Goal: Information Seeking & Learning: Learn about a topic

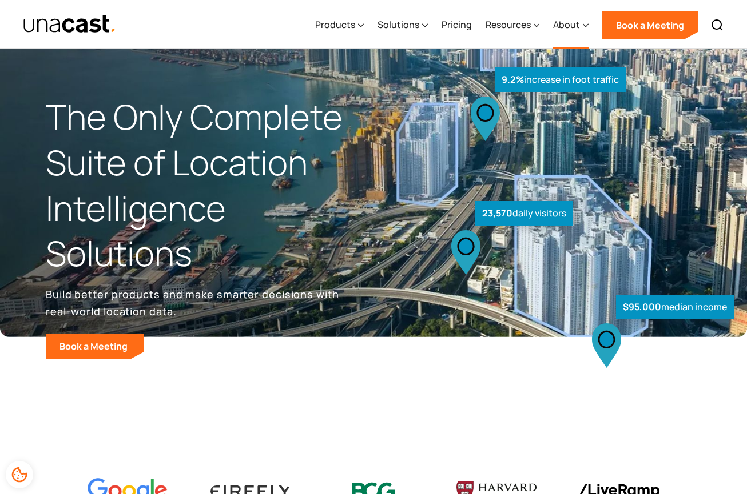
click at [576, 23] on div "About" at bounding box center [566, 25] width 27 height 14
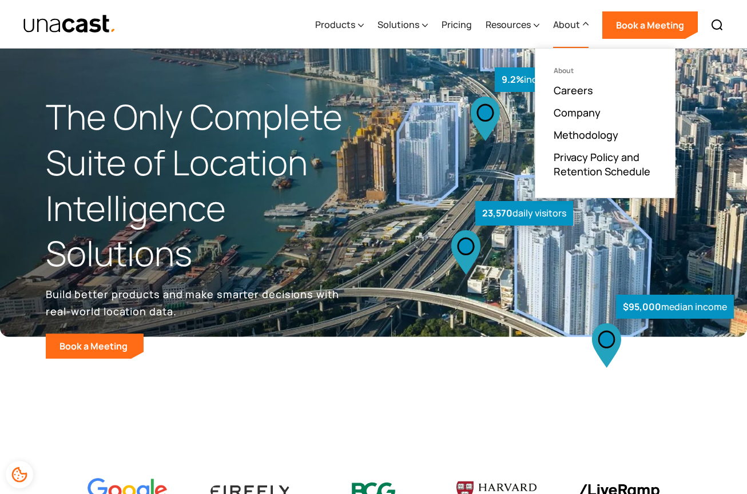
click at [576, 23] on div "About" at bounding box center [566, 25] width 27 height 14
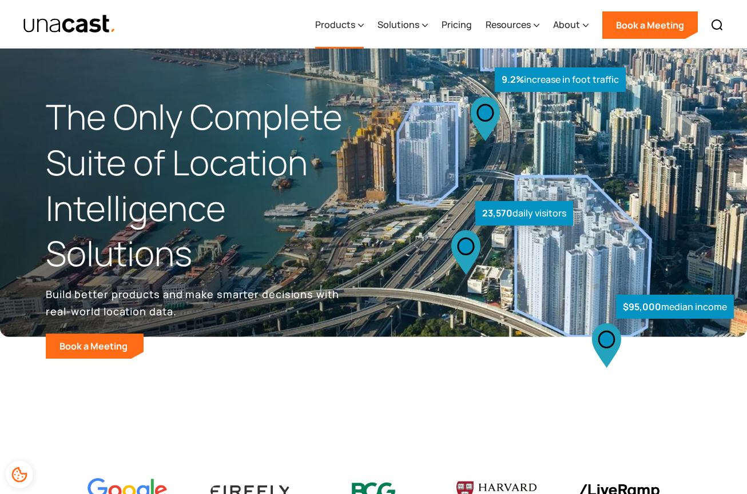
click at [355, 25] on div "Products" at bounding box center [335, 25] width 40 height 14
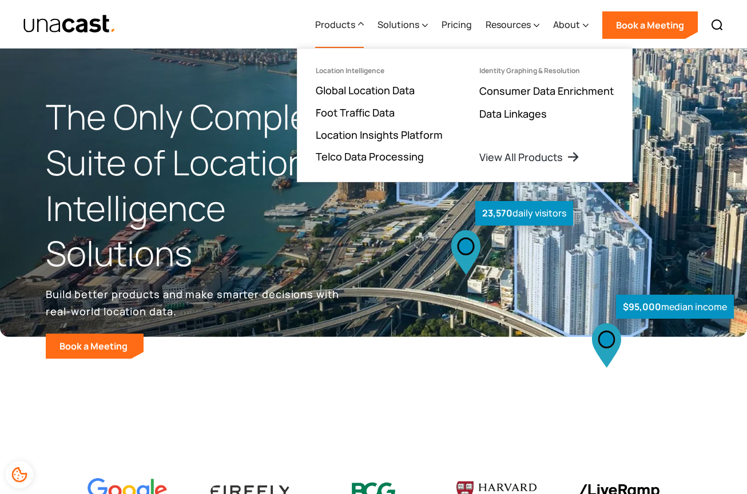
click at [333, 365] on header "The Only Complete Suite of Location Intelligence Solutions Build better product…" at bounding box center [373, 253] width 747 height 408
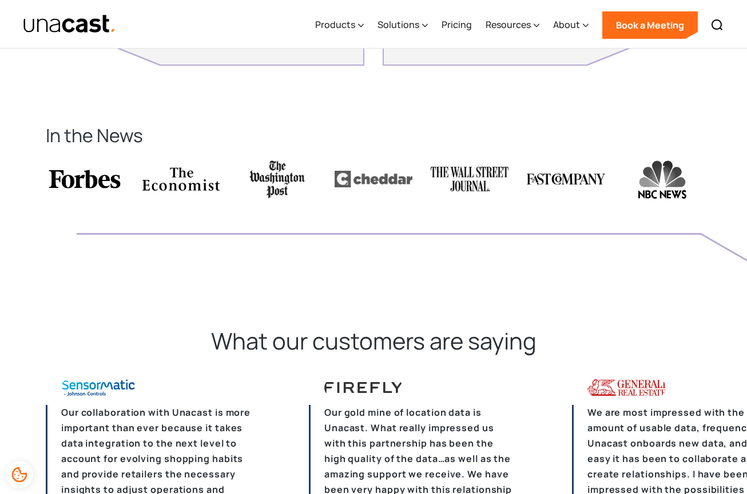
scroll to position [2620, 0]
